Goal: Information Seeking & Learning: Compare options

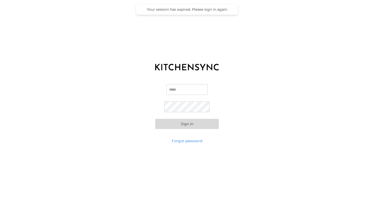
type input "**********"
click at [196, 125] on button "Sign in" at bounding box center [187, 124] width 64 height 10
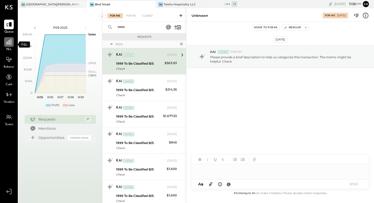
click at [10, 43] on icon at bounding box center [8, 41] width 5 height 5
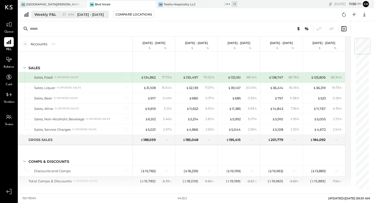
click at [52, 17] on div "Weekly P&L" at bounding box center [45, 14] width 22 height 5
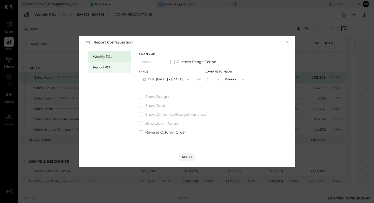
click at [101, 66] on div "Period P&L" at bounding box center [111, 67] width 36 height 5
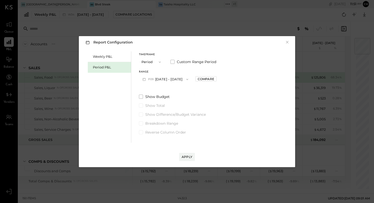
click at [189, 79] on icon "button" at bounding box center [187, 79] width 4 height 4
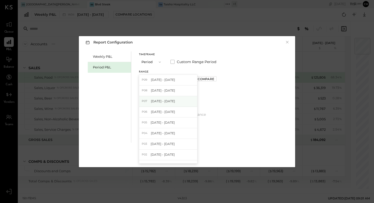
click at [182, 103] on div "P07 [DATE] - [DATE]" at bounding box center [168, 101] width 58 height 11
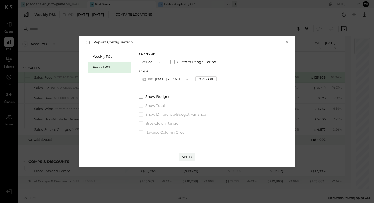
click at [189, 79] on icon "button" at bounding box center [187, 79] width 4 height 4
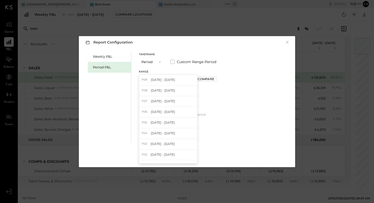
click at [227, 67] on div "Weekly P&L Period P&L Timeframe Period Custom Range Period Range P07 Jun 30 - J…" at bounding box center [187, 96] width 206 height 93
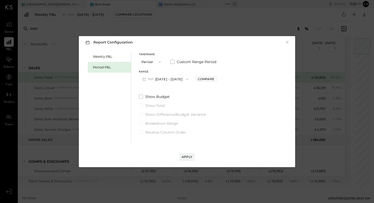
click at [189, 79] on icon "button" at bounding box center [187, 79] width 4 height 4
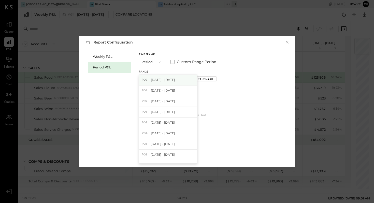
click at [194, 79] on div "P09 Aug 25 - Sep 28, 2025" at bounding box center [168, 80] width 58 height 11
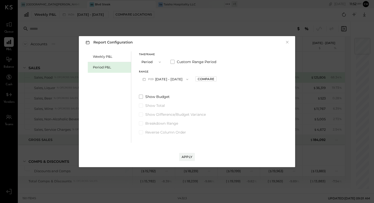
click at [188, 79] on icon "button" at bounding box center [187, 79] width 2 height 1
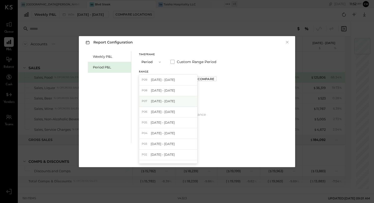
click at [184, 102] on div "P07 [DATE] - [DATE]" at bounding box center [168, 101] width 58 height 11
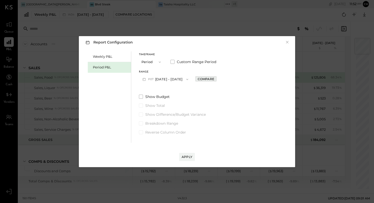
click at [214, 78] on div "Compare" at bounding box center [206, 79] width 17 height 4
click at [219, 79] on icon "button" at bounding box center [217, 79] width 3 height 3
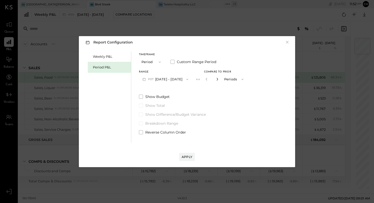
type input "*"
click at [185, 157] on div "Apply" at bounding box center [187, 157] width 11 height 4
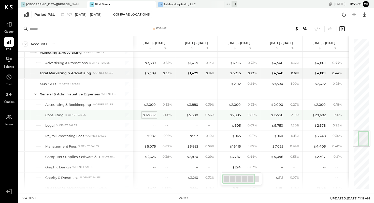
click at [152, 114] on div "$ 12,807" at bounding box center [149, 115] width 13 height 5
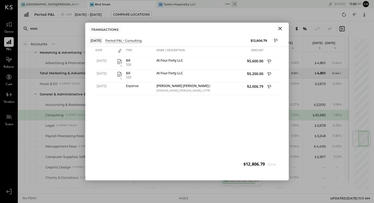
click at [280, 31] on icon "Close" at bounding box center [280, 28] width 6 height 6
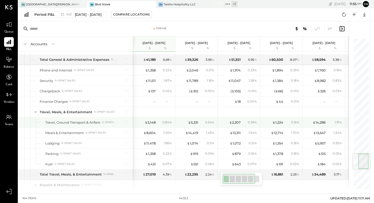
scroll to position [967, 0]
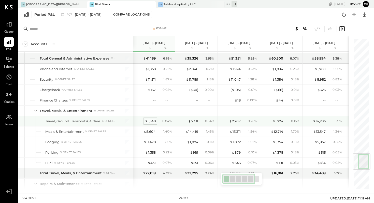
click at [150, 121] on div "$ 5,148" at bounding box center [150, 121] width 11 height 5
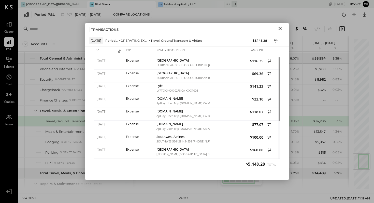
click at [280, 28] on icon "Close" at bounding box center [280, 29] width 4 height 4
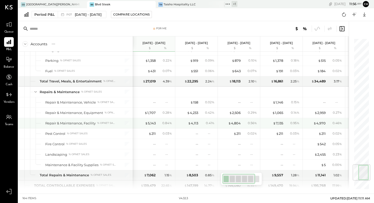
scroll to position [1062, 0]
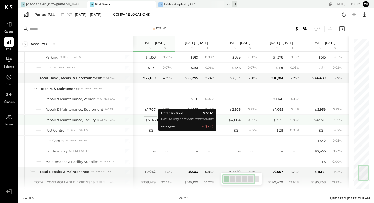
click at [153, 120] on div "$ 5,143" at bounding box center [150, 120] width 11 height 5
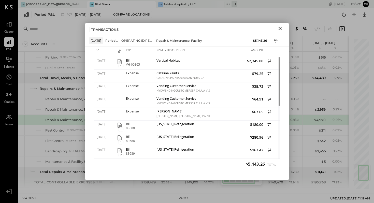
click at [282, 28] on icon "Close" at bounding box center [280, 28] width 6 height 6
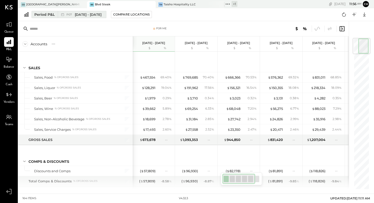
click at [72, 13] on span "P07" at bounding box center [69, 14] width 7 height 3
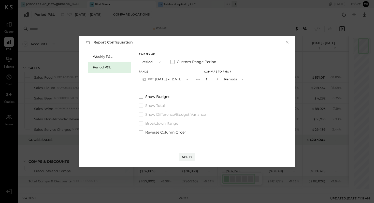
click at [208, 79] on icon "button" at bounding box center [206, 79] width 3 height 3
type input "*"
click at [146, 78] on icon "button" at bounding box center [143, 79] width 5 height 5
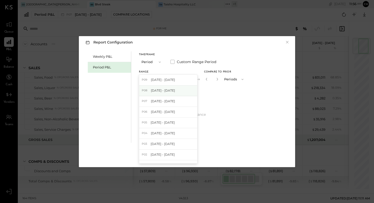
click at [146, 91] on span "P08" at bounding box center [145, 91] width 7 height 4
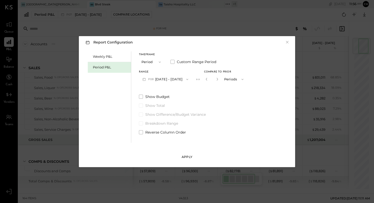
click at [187, 155] on div "Apply" at bounding box center [187, 157] width 11 height 4
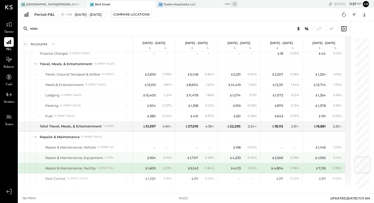
scroll to position [986, 0]
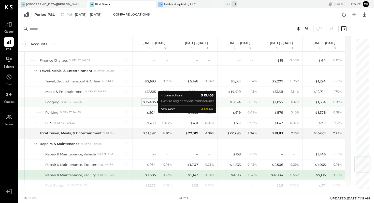
click at [148, 100] on div "$ 15,405" at bounding box center [149, 102] width 13 height 5
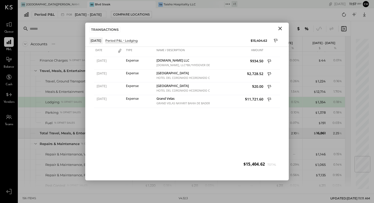
click at [281, 28] on icon "Close" at bounding box center [280, 28] width 6 height 6
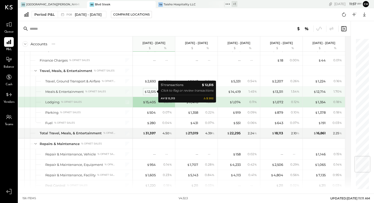
click at [151, 91] on div "$ 12,515" at bounding box center [149, 91] width 11 height 5
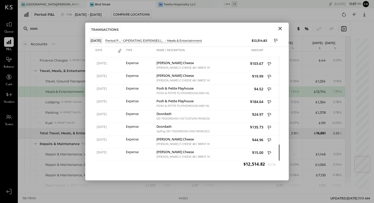
click at [281, 29] on icon "Close" at bounding box center [280, 28] width 6 height 6
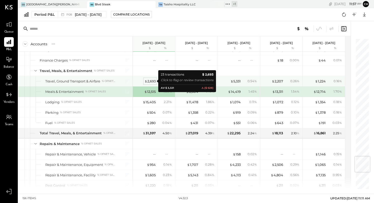
click at [150, 81] on div "$ 2,693" at bounding box center [150, 81] width 11 height 5
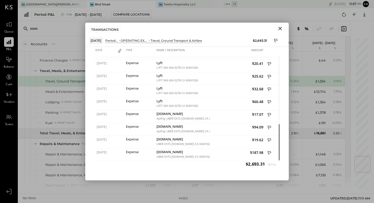
click at [281, 28] on icon "Close" at bounding box center [280, 29] width 4 height 4
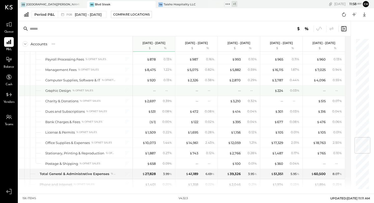
scroll to position [838, 0]
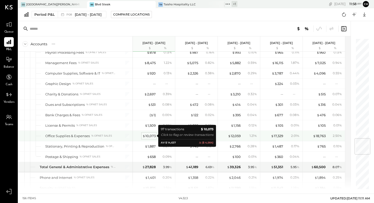
click at [152, 135] on div "$ 10,073" at bounding box center [148, 136] width 13 height 5
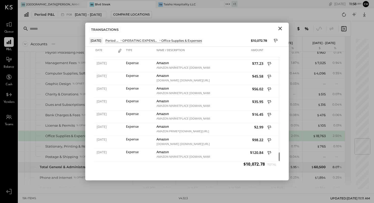
click at [282, 28] on icon "Close" at bounding box center [280, 28] width 6 height 6
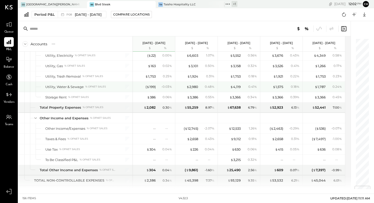
scroll to position [1251, 0]
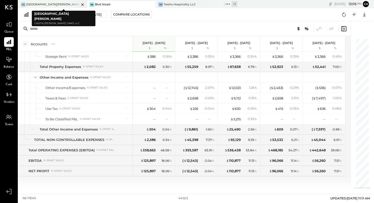
click at [54, 5] on div "[GEOGRAPHIC_DATA][PERSON_NAME]" at bounding box center [52, 5] width 53 height 4
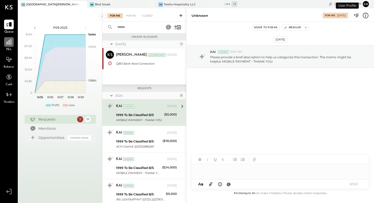
click at [10, 44] on icon at bounding box center [9, 42] width 7 height 7
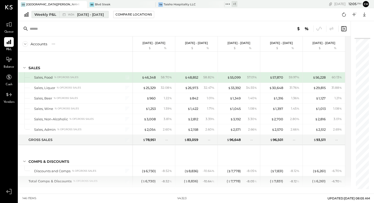
click at [56, 15] on button "Weekly P&L W34 [DATE] - [DATE]" at bounding box center [70, 14] width 77 height 7
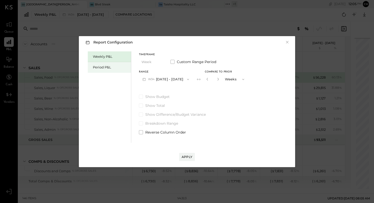
click at [114, 68] on div "Period P&L" at bounding box center [111, 67] width 36 height 5
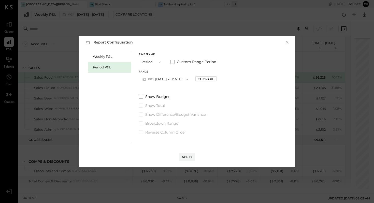
click at [143, 79] on icon "button" at bounding box center [143, 79] width 5 height 5
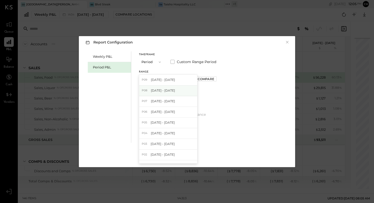
click at [146, 91] on span "P08" at bounding box center [145, 91] width 7 height 4
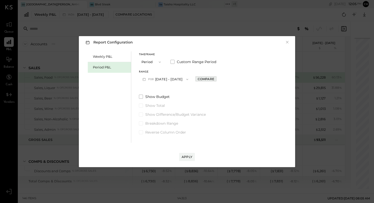
click at [210, 80] on div "Compare" at bounding box center [206, 79] width 17 height 4
click at [218, 80] on icon "button" at bounding box center [217, 79] width 1 height 3
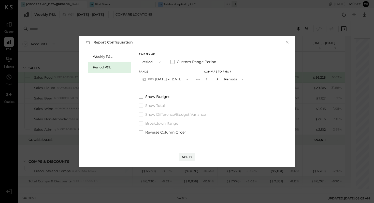
click at [218, 80] on icon "button" at bounding box center [217, 79] width 1 height 3
type input "*"
click at [191, 154] on button "Apply" at bounding box center [187, 157] width 16 height 8
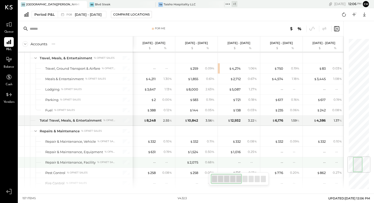
scroll to position [988, 0]
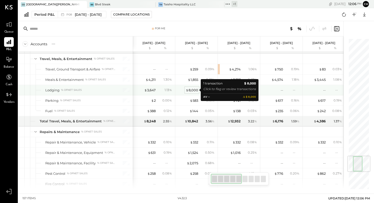
click at [193, 91] on div "$ 8,000" at bounding box center [192, 90] width 12 height 5
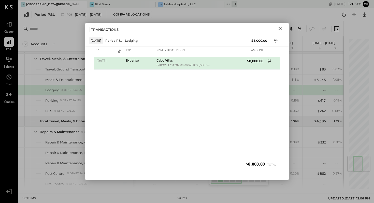
click at [281, 28] on icon "Close" at bounding box center [280, 29] width 4 height 4
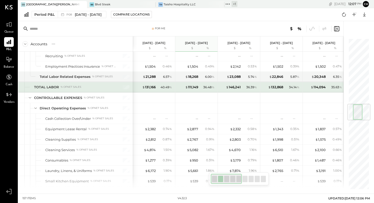
scroll to position [552, 0]
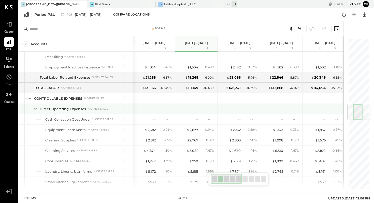
click at [193, 104] on div at bounding box center [197, 109] width 38 height 10
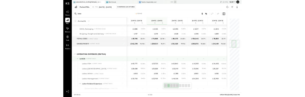
scroll to position [381, 0]
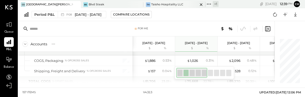
click at [167, 3] on div "Taisho Hospitality LLC" at bounding box center [167, 5] width 32 height 4
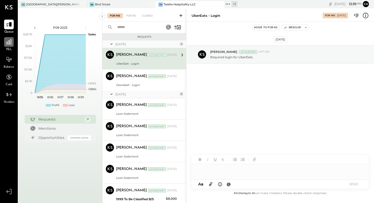
click at [11, 44] on icon at bounding box center [8, 41] width 5 height 5
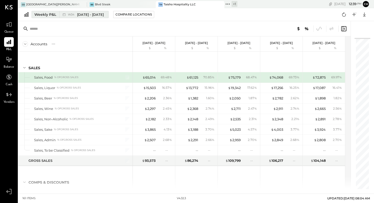
click at [55, 15] on div "Weekly P&L" at bounding box center [45, 14] width 22 height 5
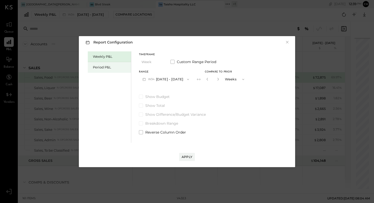
click at [115, 68] on div "Period P&L" at bounding box center [111, 67] width 36 height 5
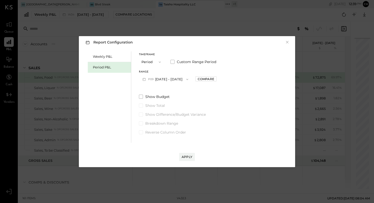
click at [189, 79] on icon "button" at bounding box center [187, 79] width 4 height 4
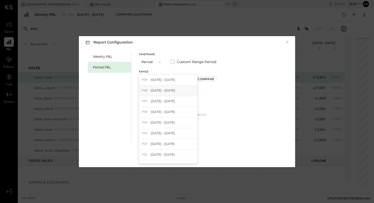
click at [193, 89] on div "P08 [DATE] - [DATE]" at bounding box center [168, 90] width 58 height 11
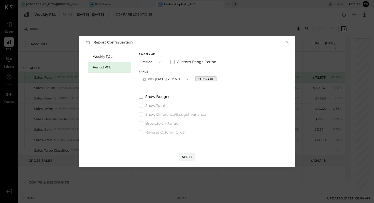
click at [214, 79] on div "Compare" at bounding box center [206, 79] width 17 height 4
click at [220, 78] on div "*" at bounding box center [212, 79] width 16 height 9
click at [219, 79] on icon "button" at bounding box center [217, 79] width 3 height 3
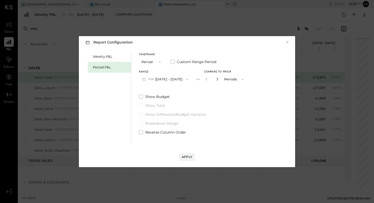
click at [219, 79] on icon "button" at bounding box center [217, 79] width 3 height 3
type input "*"
click at [189, 155] on div "Apply" at bounding box center [187, 157] width 11 height 4
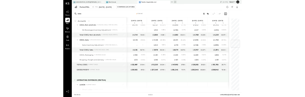
scroll to position [379, 0]
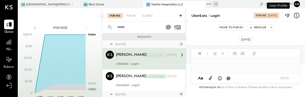
scroll to position [18, 0]
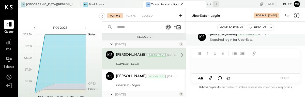
click at [166, 4] on div "Taisho Hospitality LLC" at bounding box center [167, 5] width 32 height 4
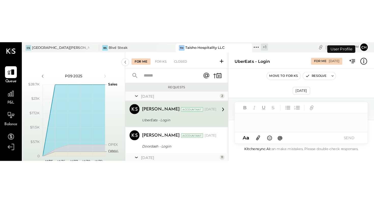
scroll to position [18, 0]
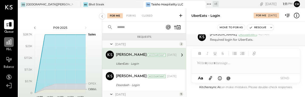
click at [12, 45] on icon at bounding box center [9, 42] width 7 height 7
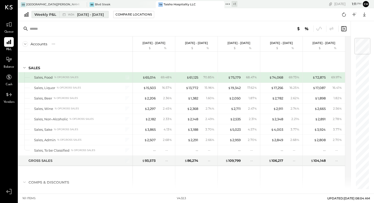
click at [55, 16] on div "Weekly P&L" at bounding box center [45, 14] width 22 height 5
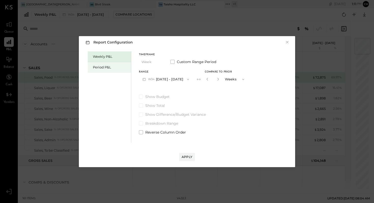
click at [106, 67] on div "Period P&L" at bounding box center [111, 67] width 36 height 5
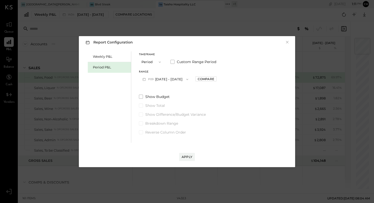
click at [189, 79] on span "button" at bounding box center [186, 79] width 7 height 4
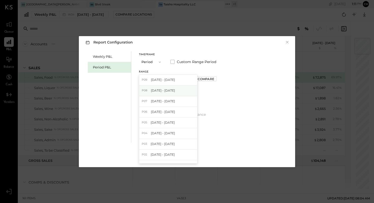
click at [191, 89] on div "P08 [DATE] - [DATE]" at bounding box center [168, 90] width 58 height 11
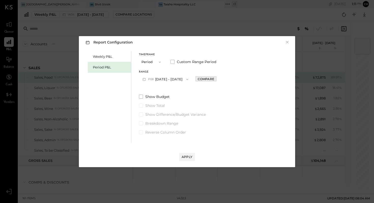
click at [211, 77] on div "Compare" at bounding box center [206, 79] width 17 height 4
click at [219, 79] on icon "button" at bounding box center [217, 79] width 3 height 3
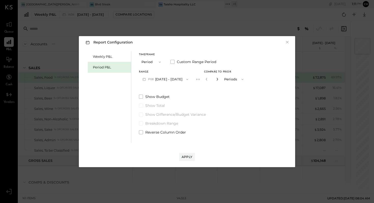
click at [219, 79] on icon "button" at bounding box center [217, 79] width 3 height 3
type input "*"
click at [190, 97] on div "Apply" at bounding box center [187, 157] width 11 height 4
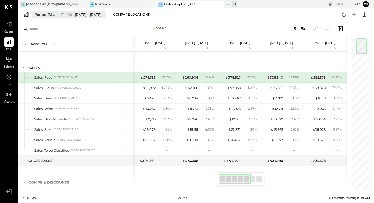
click at [102, 16] on span "[DATE] - [DATE]" at bounding box center [88, 14] width 27 height 5
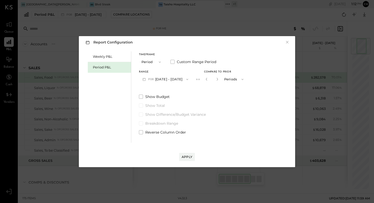
click at [245, 78] on icon "button" at bounding box center [242, 79] width 4 height 4
click at [208, 80] on icon "button" at bounding box center [206, 79] width 3 height 3
click at [208, 79] on icon "button" at bounding box center [206, 79] width 3 height 3
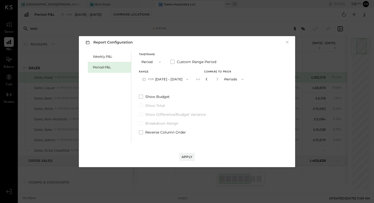
type input "*"
click at [245, 79] on span "button" at bounding box center [241, 79] width 7 height 4
click at [234, 88] on span "Years" at bounding box center [230, 88] width 8 height 3
click at [189, 97] on div "Apply" at bounding box center [187, 157] width 11 height 4
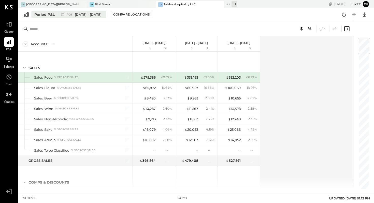
click at [86, 16] on span "[DATE] - [DATE]" at bounding box center [88, 14] width 27 height 5
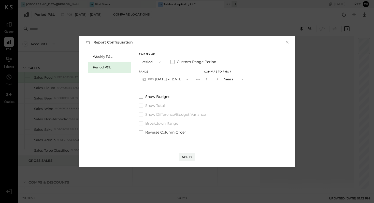
click at [189, 79] on icon "button" at bounding box center [187, 79] width 4 height 4
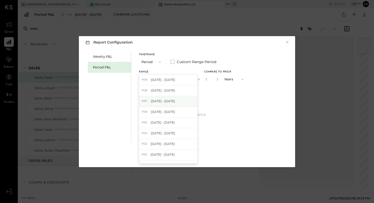
drag, startPoint x: 189, startPoint y: 89, endPoint x: 186, endPoint y: 101, distance: 12.3
click at [186, 97] on div "P09 [DATE] - [DATE] P08 [DATE] - [DATE] P07 [DATE] - [DATE] P06 [DATE] - [DATE]…" at bounding box center [168, 119] width 59 height 89
click at [186, 97] on div "P07 [DATE] - [DATE]" at bounding box center [168, 101] width 58 height 11
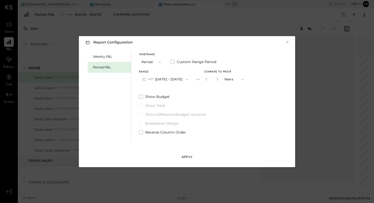
click at [187, 97] on div "Apply" at bounding box center [187, 157] width 11 height 4
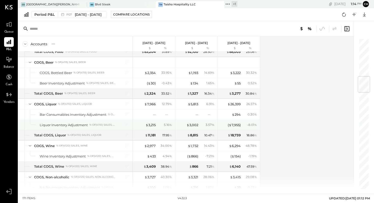
scroll to position [107, 0]
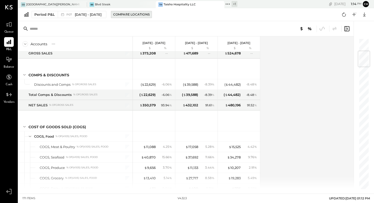
click at [140, 17] on div "Compare Locations" at bounding box center [131, 14] width 36 height 4
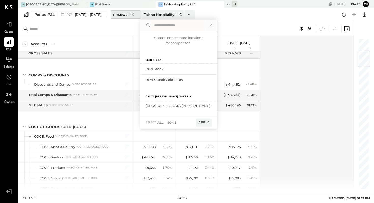
click at [126, 12] on span "Compare" at bounding box center [121, 14] width 17 height 5
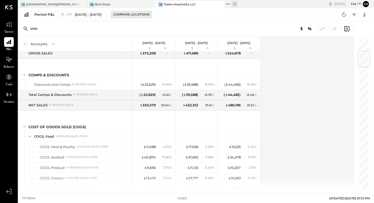
click at [140, 13] on div "Compare Locations" at bounding box center [131, 14] width 36 height 4
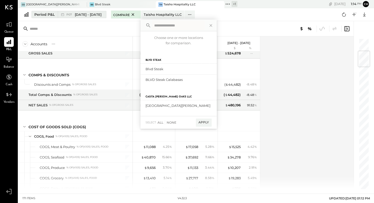
click at [92, 16] on span "[DATE] - [DATE]" at bounding box center [88, 14] width 27 height 5
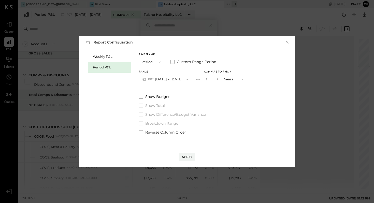
click at [245, 78] on icon "button" at bounding box center [242, 79] width 4 height 4
click at [244, 81] on div "Periods" at bounding box center [234, 79] width 25 height 9
click at [219, 80] on icon "button" at bounding box center [217, 79] width 3 height 3
type input "*"
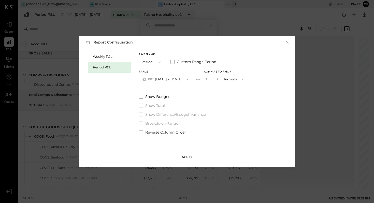
click at [192, 97] on div "Apply" at bounding box center [187, 157] width 11 height 4
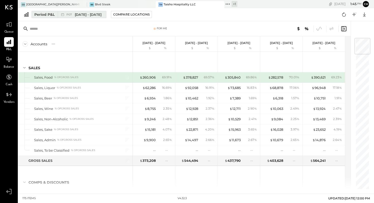
click at [102, 16] on span "[DATE] - [DATE]" at bounding box center [88, 14] width 27 height 5
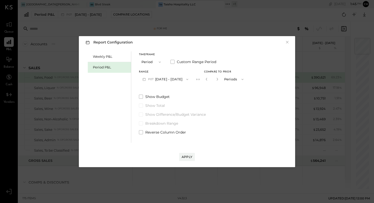
click at [244, 78] on span "button" at bounding box center [241, 79] width 7 height 4
click at [241, 87] on div "Years" at bounding box center [234, 88] width 25 height 9
click at [207, 78] on icon "button" at bounding box center [206, 79] width 1 height 3
type input "*"
click at [187, 97] on div "Apply" at bounding box center [187, 157] width 11 height 4
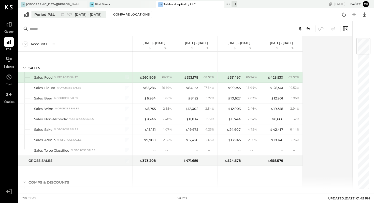
click at [102, 15] on span "[DATE] - [DATE]" at bounding box center [88, 14] width 27 height 5
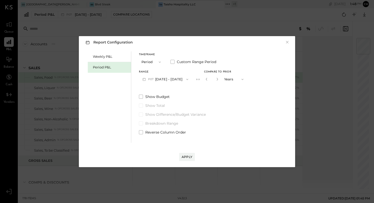
click at [245, 79] on span "button" at bounding box center [241, 79] width 7 height 4
click at [238, 81] on div "Periods" at bounding box center [234, 79] width 25 height 9
click at [219, 80] on icon "button" at bounding box center [217, 79] width 3 height 3
type input "*"
click at [191, 97] on div "Apply" at bounding box center [187, 157] width 11 height 4
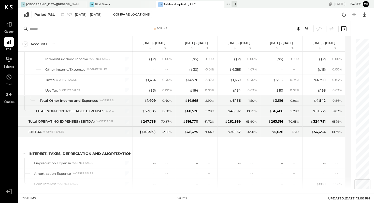
scroll to position [1449, 0]
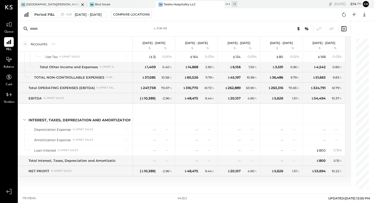
click at [53, 6] on div "CS Casita [PERSON_NAME][GEOGRAPHIC_DATA]" at bounding box center [48, 4] width 61 height 5
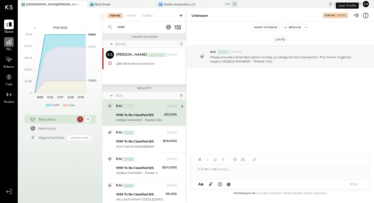
click at [11, 45] on icon at bounding box center [9, 42] width 7 height 7
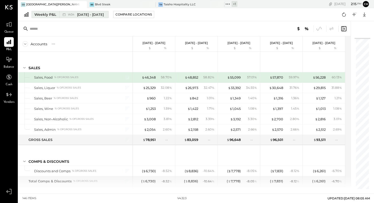
click at [36, 14] on div "Weekly P&L" at bounding box center [45, 14] width 22 height 5
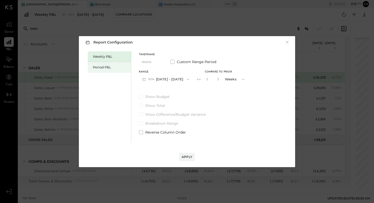
click at [107, 68] on div "Period P&L" at bounding box center [111, 67] width 36 height 5
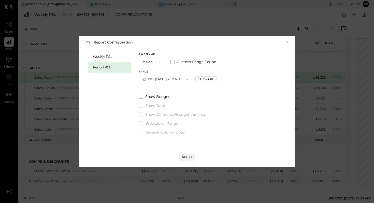
click at [189, 78] on icon "button" at bounding box center [187, 79] width 4 height 4
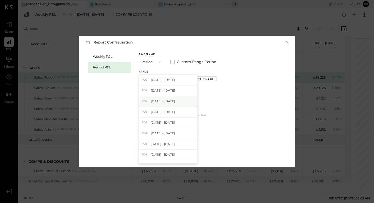
click at [183, 97] on div "P07 [DATE] - [DATE]" at bounding box center [168, 101] width 58 height 11
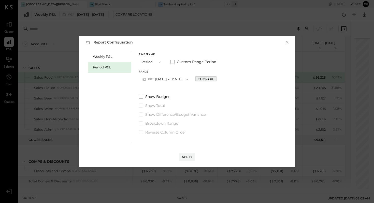
click at [214, 81] on div "Compare" at bounding box center [206, 79] width 17 height 4
click at [218, 79] on icon "button" at bounding box center [217, 79] width 1 height 3
click at [219, 80] on icon "button" at bounding box center [217, 79] width 3 height 3
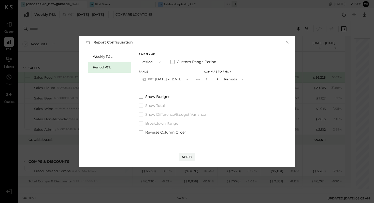
type input "*"
click at [190, 97] on div "Apply" at bounding box center [187, 157] width 11 height 4
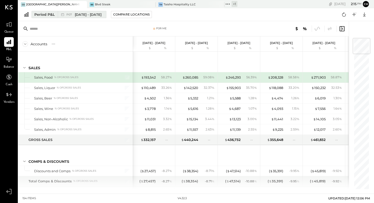
click at [52, 15] on div "Period P&L" at bounding box center [44, 14] width 20 height 5
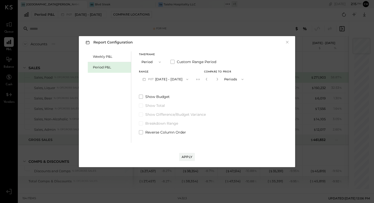
click at [189, 78] on icon "button" at bounding box center [187, 79] width 4 height 4
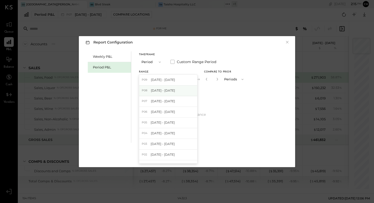
click at [186, 89] on div "P08 [DATE] - [DATE]" at bounding box center [168, 90] width 58 height 11
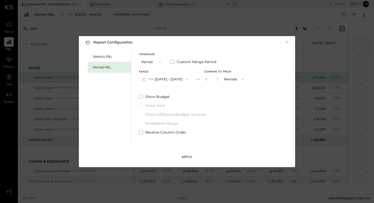
click at [189, 97] on div "Apply" at bounding box center [187, 157] width 11 height 4
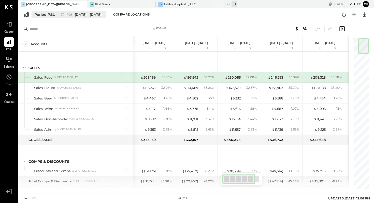
click at [92, 13] on span "[DATE] - [DATE]" at bounding box center [88, 14] width 27 height 5
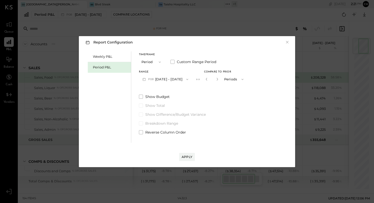
click at [163, 77] on button "P08 [DATE] - [DATE]" at bounding box center [165, 79] width 53 height 9
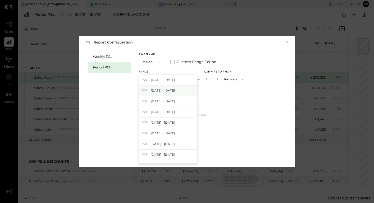
click at [182, 90] on div "P08 [DATE] - [DATE]" at bounding box center [168, 90] width 58 height 11
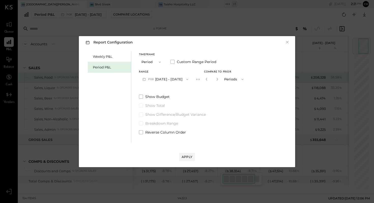
click at [184, 78] on button "P08 [DATE] - [DATE]" at bounding box center [165, 79] width 53 height 9
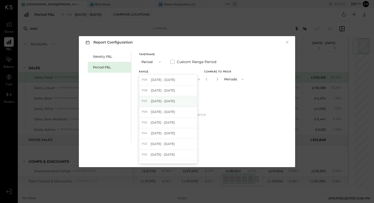
click at [176, 97] on div "P07 [DATE] - [DATE]" at bounding box center [168, 101] width 58 height 11
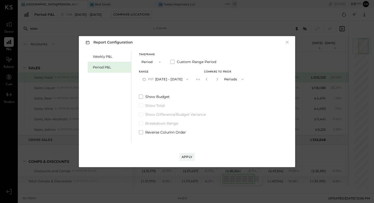
click at [245, 79] on span "button" at bounding box center [241, 79] width 7 height 4
click at [243, 87] on div "Years" at bounding box center [234, 88] width 25 height 9
click at [218, 79] on icon "button" at bounding box center [217, 79] width 1 height 3
click at [209, 81] on button "button" at bounding box center [207, 79] width 4 height 6
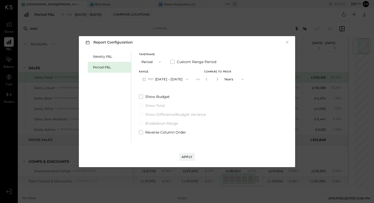
click at [209, 81] on button "button" at bounding box center [207, 79] width 4 height 6
type input "*"
click at [191, 97] on button "Apply" at bounding box center [187, 157] width 16 height 8
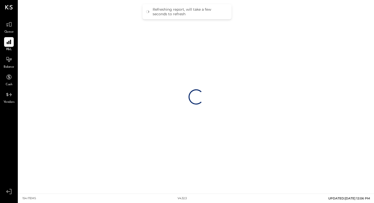
click at [191, 97] on div "Loading…" at bounding box center [196, 97] width 356 height 194
